Goal: Task Accomplishment & Management: Manage account settings

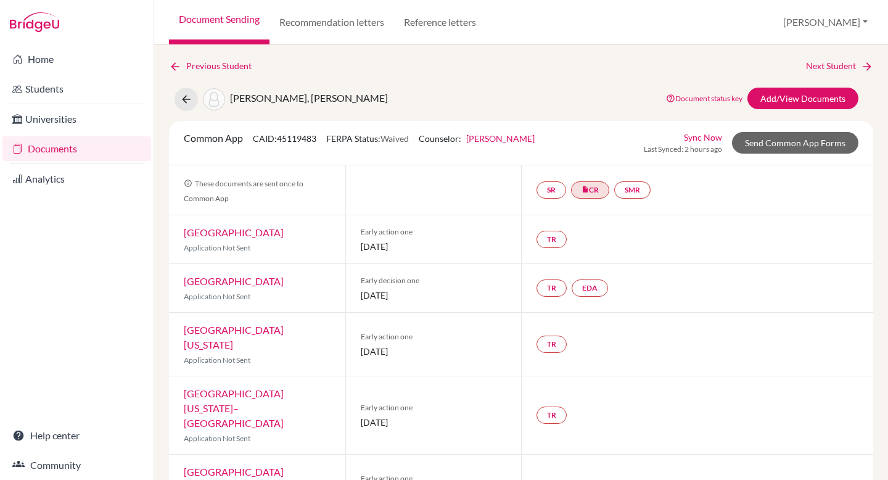
scroll to position [42, 0]
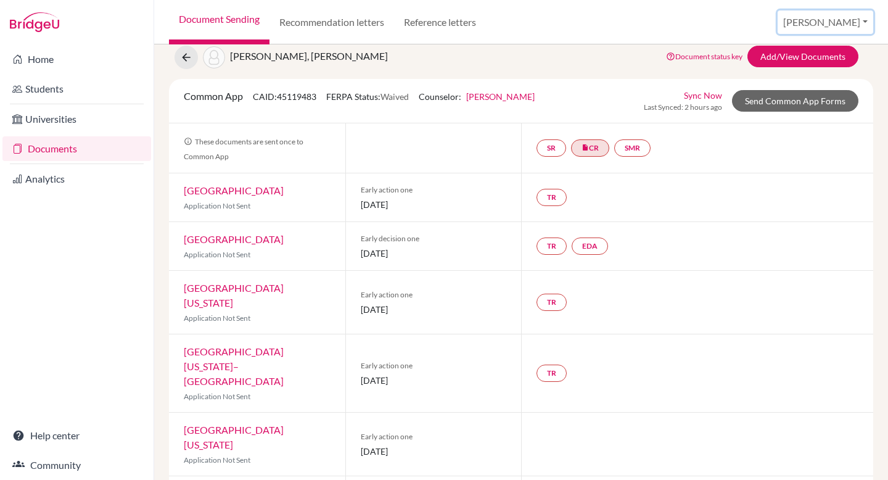
click at [848, 28] on button "[PERSON_NAME]" at bounding box center [826, 21] width 96 height 23
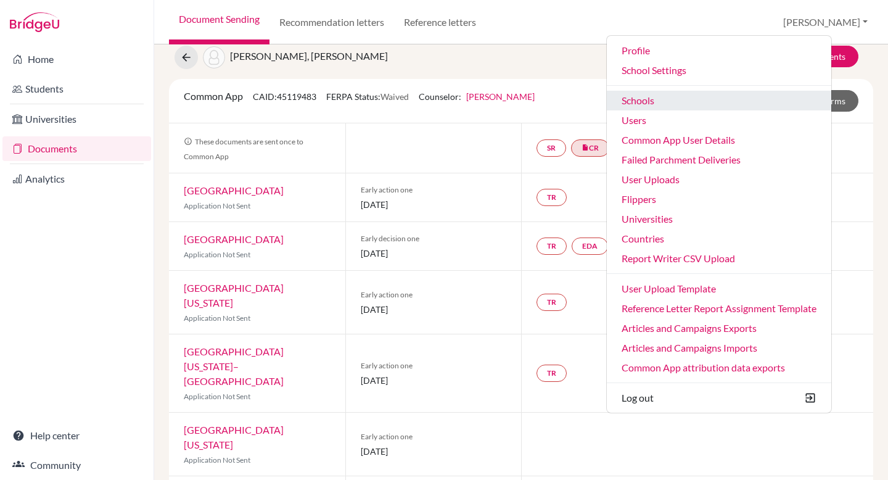
click at [720, 99] on link "Schools" at bounding box center [719, 101] width 225 height 20
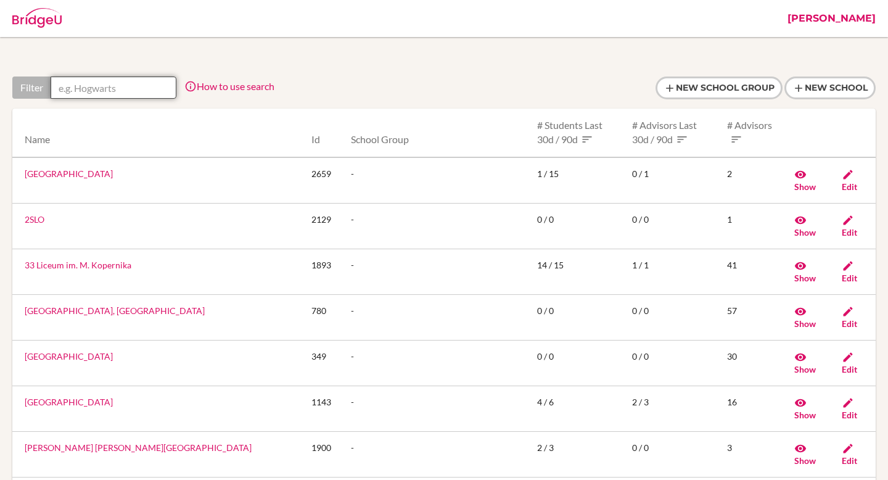
click at [140, 80] on input "text" at bounding box center [114, 87] width 126 height 22
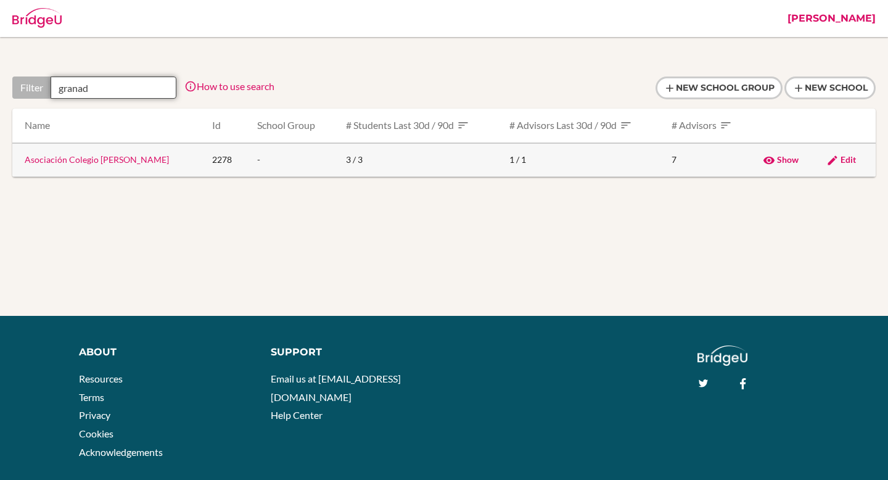
type input "granad"
click at [107, 157] on link "Asociación Colegio Granadino" at bounding box center [97, 159] width 144 height 10
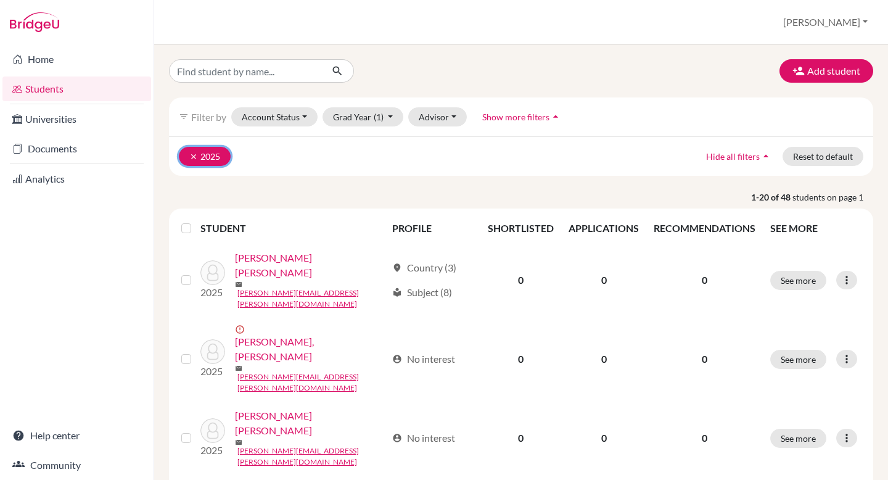
click at [190, 158] on icon "clear" at bounding box center [193, 156] width 9 height 9
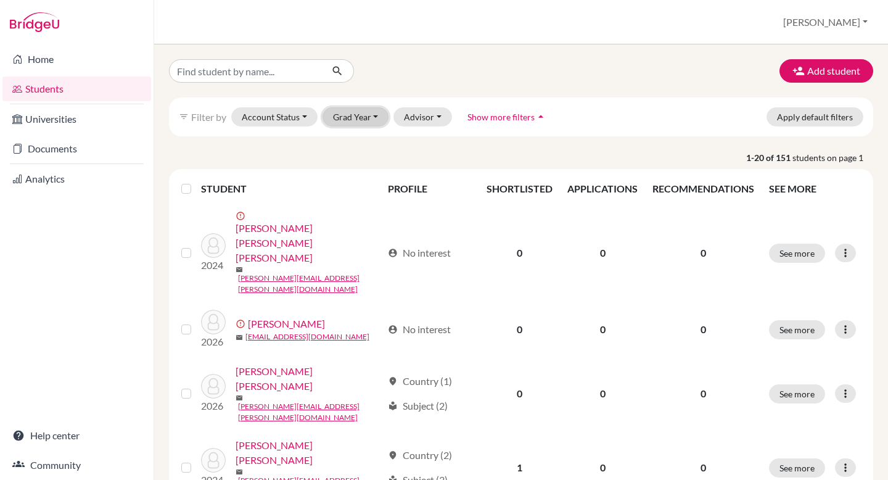
click at [366, 114] on button "Grad Year" at bounding box center [356, 116] width 67 height 19
click at [355, 183] on span "2026" at bounding box center [349, 182] width 22 height 15
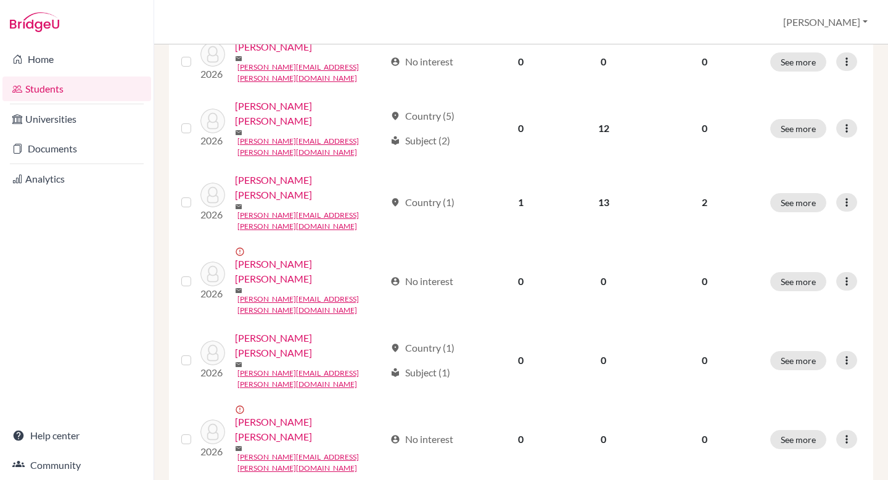
scroll to position [932, 0]
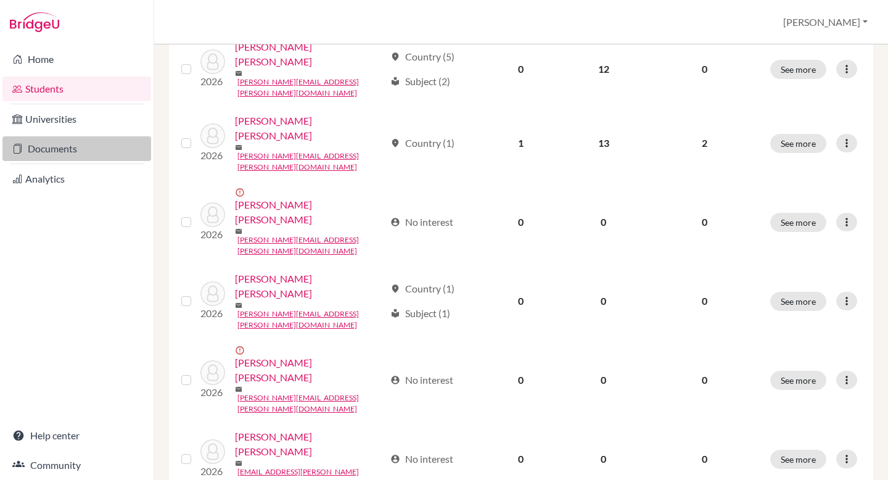
click at [80, 144] on link "Documents" at bounding box center [76, 148] width 149 height 25
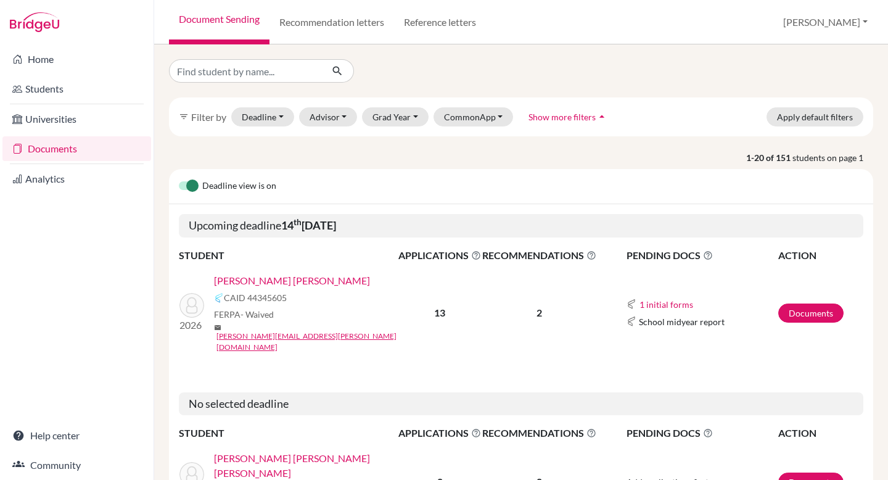
click at [275, 281] on link "[PERSON_NAME] [PERSON_NAME]" at bounding box center [292, 280] width 156 height 15
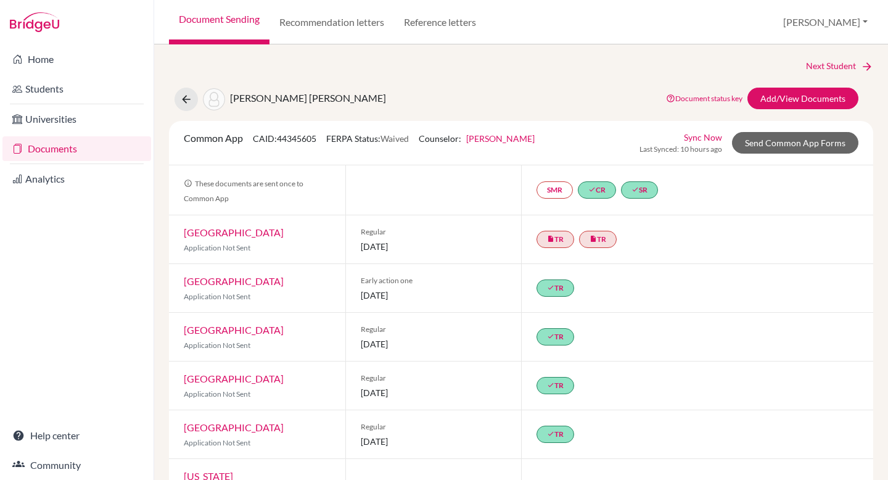
click at [695, 139] on link "Sync Now" at bounding box center [703, 137] width 38 height 13
click at [782, 152] on link "Send Common App Forms" at bounding box center [795, 143] width 126 height 22
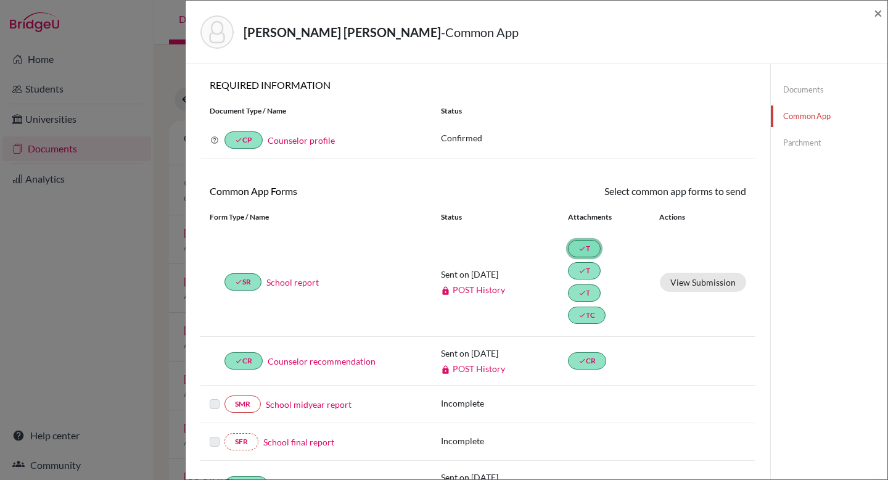
click at [591, 250] on link "done T" at bounding box center [584, 248] width 33 height 17
click at [584, 276] on link "done T" at bounding box center [584, 270] width 33 height 17
click at [584, 291] on icon "done" at bounding box center [582, 292] width 7 height 7
click at [710, 284] on button "View Submission" at bounding box center [703, 282] width 86 height 19
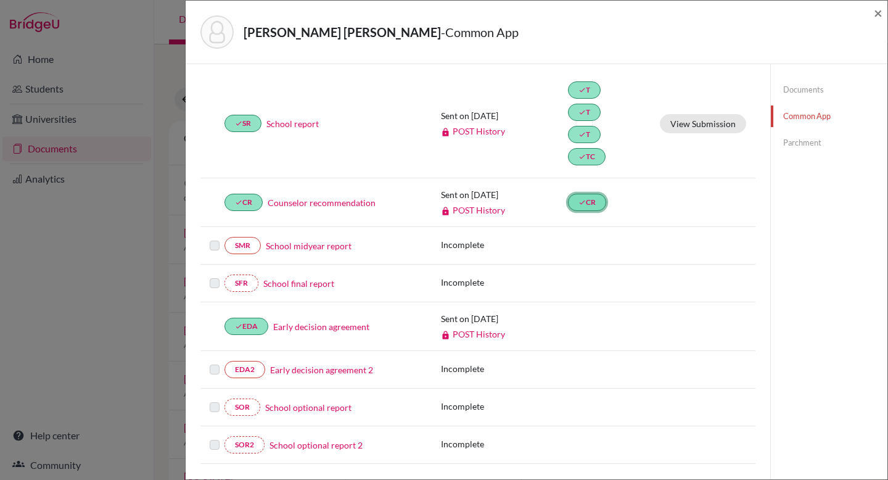
click at [592, 197] on link "done CR" at bounding box center [587, 202] width 38 height 17
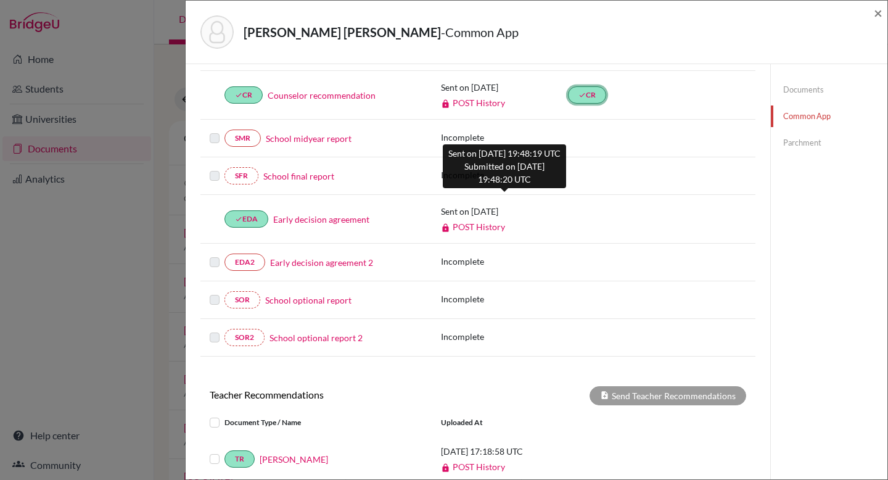
scroll to position [452, 0]
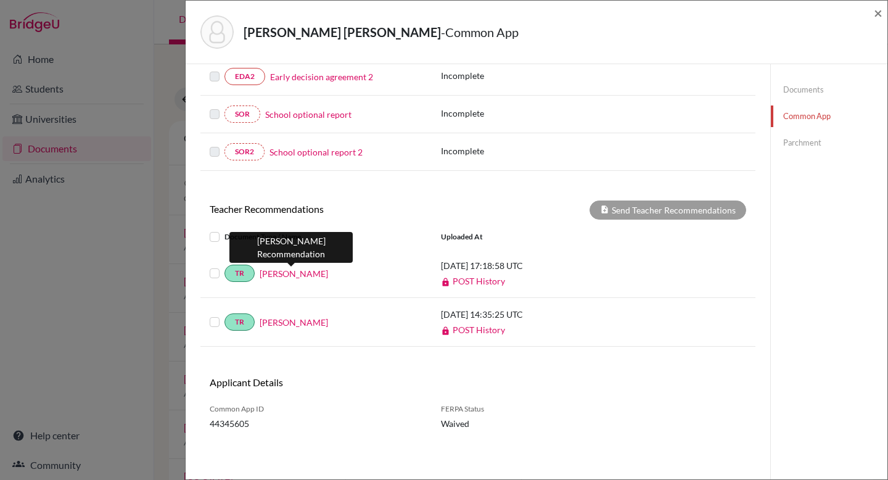
click at [300, 271] on link "[PERSON_NAME]" at bounding box center [294, 273] width 68 height 13
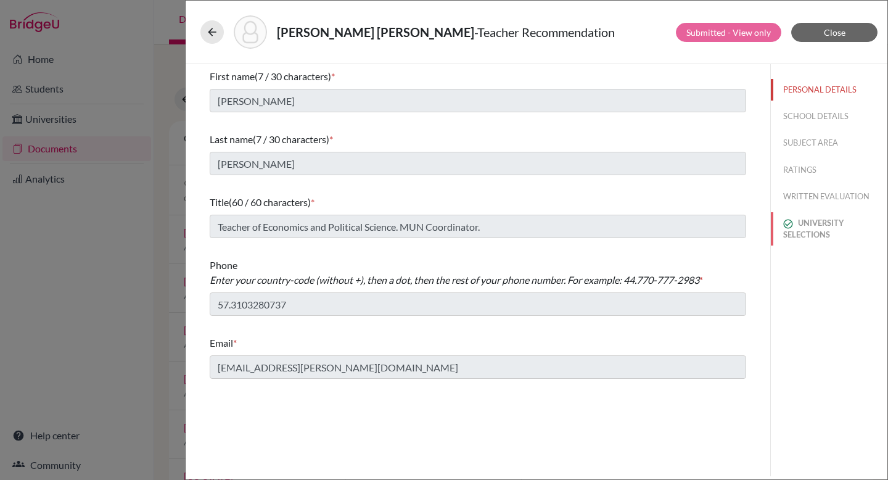
click at [822, 227] on button "UNIVERSITY SELECTIONS" at bounding box center [829, 228] width 117 height 33
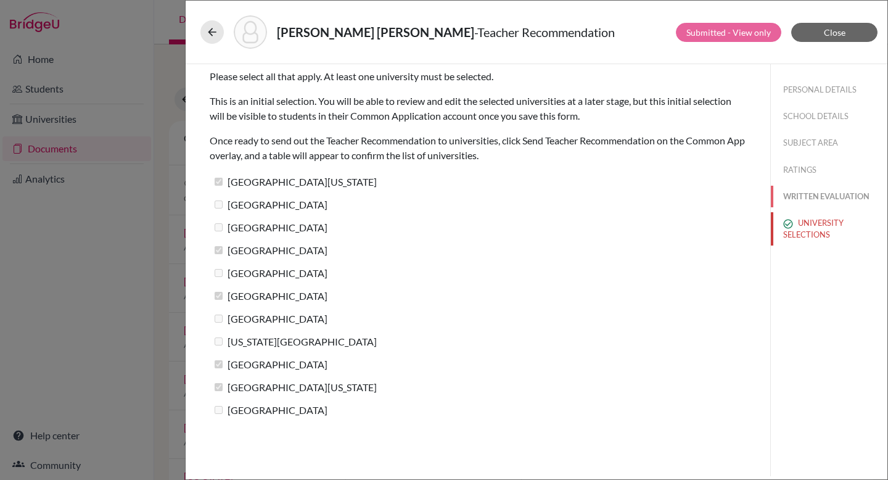
click at [830, 191] on button "WRITTEN EVALUATION" at bounding box center [829, 197] width 117 height 22
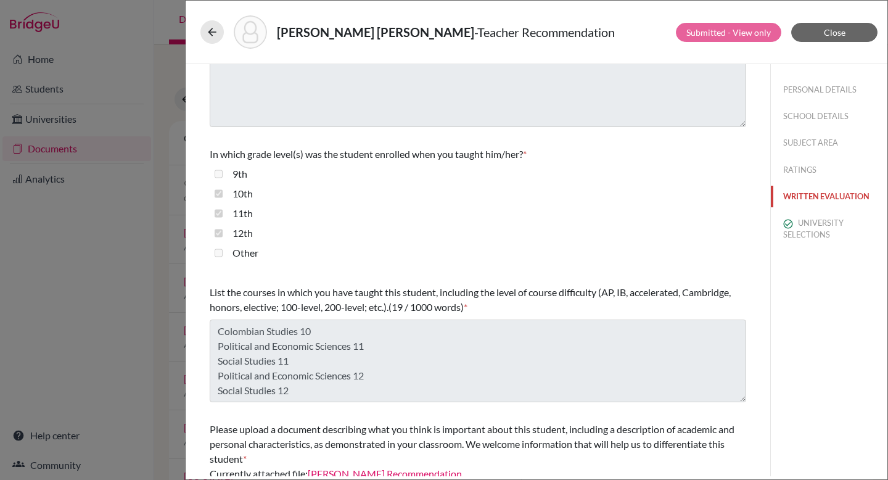
scroll to position [300, 0]
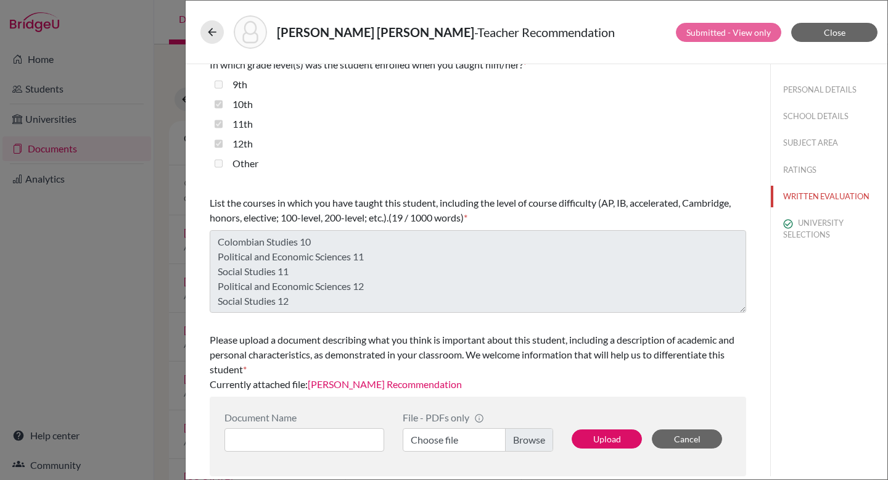
click at [448, 387] on link "[PERSON_NAME] Recommendation" at bounding box center [385, 384] width 154 height 12
click at [152, 48] on div "[PERSON_NAME] [PERSON_NAME] - Teacher Recommendation Submitted - View only Clos…" at bounding box center [444, 240] width 888 height 480
click at [218, 28] on icon at bounding box center [212, 32] width 12 height 12
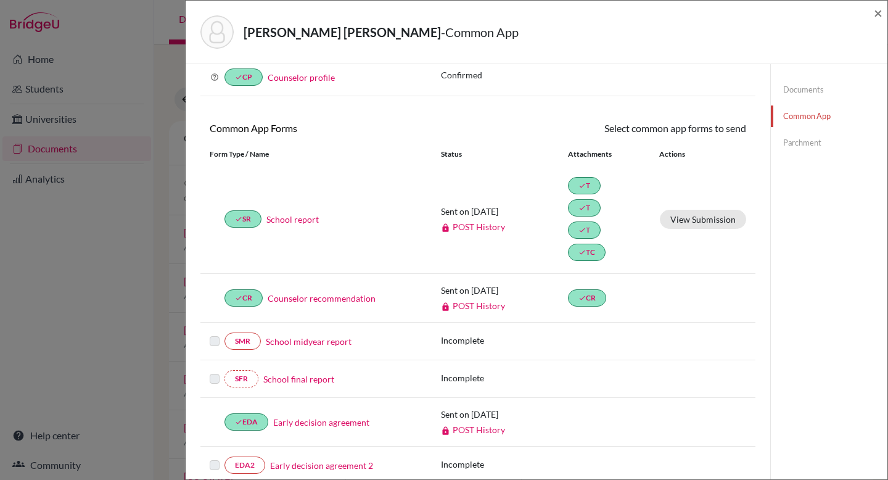
scroll to position [64, 0]
click at [353, 296] on link "Counselor recommendation" at bounding box center [322, 297] width 108 height 13
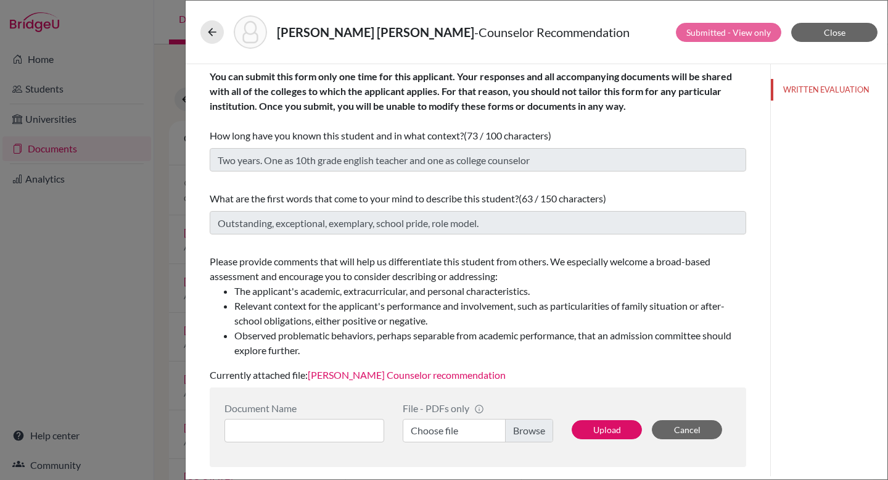
click at [438, 372] on link "[PERSON_NAME] Counselor recommendation" at bounding box center [407, 375] width 198 height 12
